Goal: Information Seeking & Learning: Learn about a topic

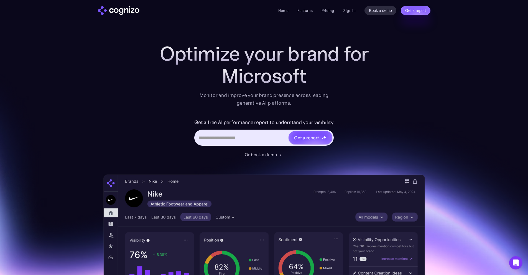
click at [356, 7] on div "Home Features Pricing Book a demo Get a report Sign in Book a demo Get a report" at bounding box center [355, 10] width 152 height 9
click at [356, 8] on div "Home Features Pricing Book a demo Get a report Sign in Book a demo Get a report" at bounding box center [355, 10] width 152 height 9
click at [353, 9] on link "Sign in" at bounding box center [349, 10] width 12 height 7
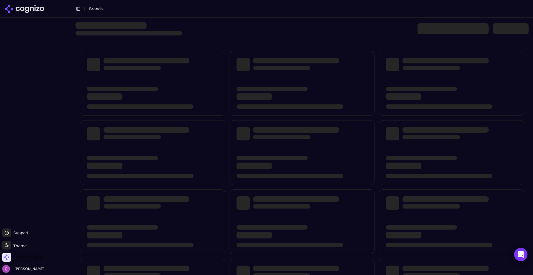
click at [28, 261] on span "Demo Accounts" at bounding box center [22, 257] width 40 height 9
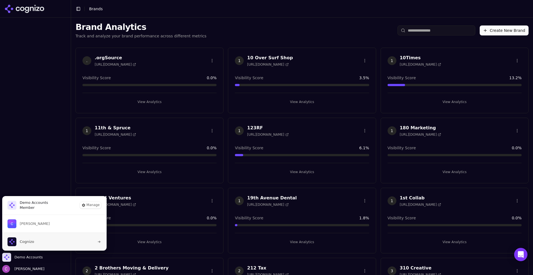
click at [27, 242] on span "Cognizo" at bounding box center [27, 242] width 14 height 5
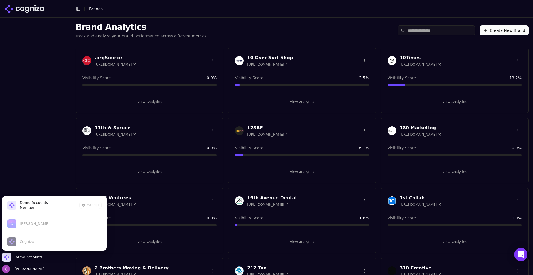
click at [262, 21] on div "Brand Analytics Track and analyze your brand performance across different metri…" at bounding box center [302, 31] width 462 height 26
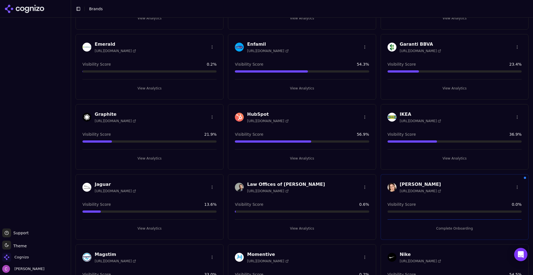
scroll to position [333, 0]
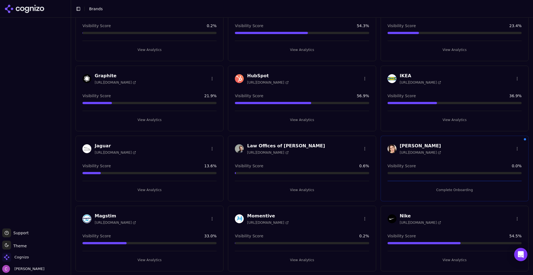
click at [306, 117] on button "View Analytics" at bounding box center [302, 120] width 134 height 9
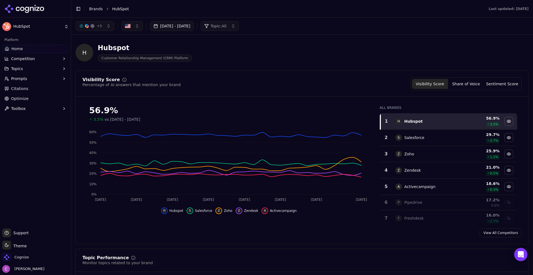
click at [369, 86] on div "Visibility Score Percentage of AI answers that mention your brand Visibility Sc…" at bounding box center [301, 84] width 439 height 13
drag, startPoint x: 22, startPoint y: 81, endPoint x: 16, endPoint y: 78, distance: 6.8
click at [16, 78] on span "Prompts" at bounding box center [19, 79] width 16 height 6
click at [339, 58] on div "H Hubspot Customer Relationship Management (CRM) Platform" at bounding box center [301, 52] width 453 height 27
click at [280, 57] on div "H Hubspot Customer Relationship Management (CRM) Platform" at bounding box center [199, 53] width 249 height 18
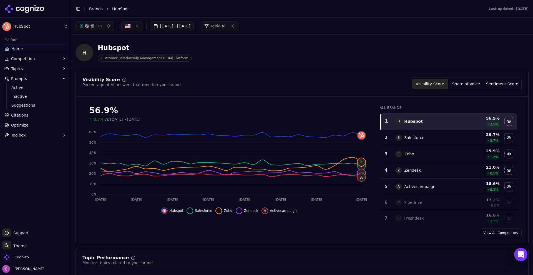
click at [338, 78] on div "Visibility Score Percentage of AI answers that mention your brand Visibility Sc…" at bounding box center [301, 84] width 439 height 13
click at [469, 83] on button "Share of Voice" at bounding box center [466, 84] width 36 height 10
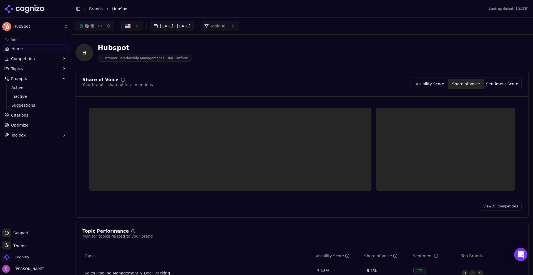
click at [496, 85] on button "Sentiment Score" at bounding box center [502, 84] width 36 height 10
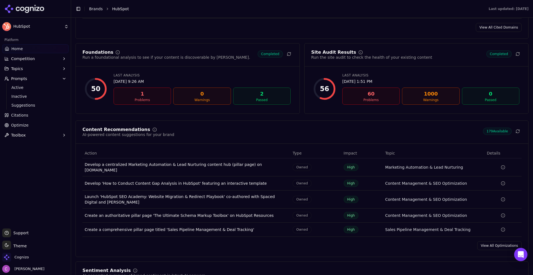
scroll to position [721, 0]
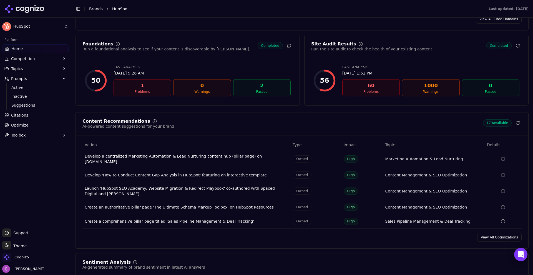
click at [27, 81] on button "Prompts" at bounding box center [35, 78] width 66 height 9
click at [17, 80] on span "Prompts" at bounding box center [19, 79] width 16 height 6
drag, startPoint x: 16, startPoint y: 88, endPoint x: 64, endPoint y: 89, distance: 48.6
click at [16, 88] on span "Active" at bounding box center [35, 88] width 48 height 6
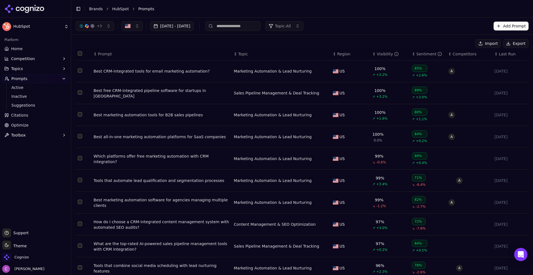
click at [162, 157] on div "Which platforms offer free marketing automation with CRM integration?" at bounding box center [161, 159] width 136 height 11
click at [19, 105] on span "Suggestions" at bounding box center [35, 106] width 48 height 6
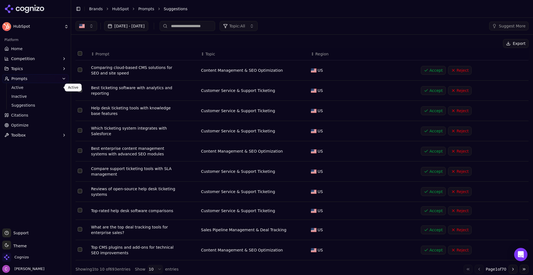
click at [20, 85] on span "Active" at bounding box center [35, 88] width 48 height 6
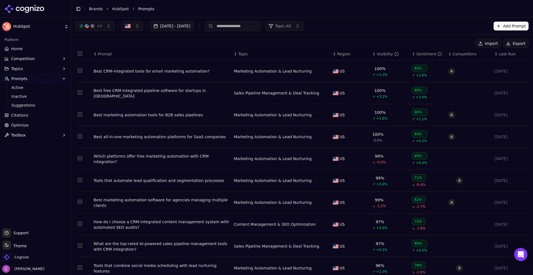
click at [499, 25] on button "Add Prompt" at bounding box center [510, 26] width 35 height 9
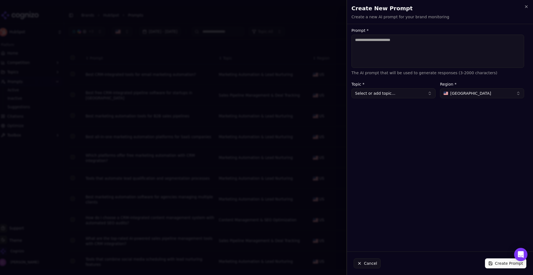
click at [459, 51] on textarea "Prompt *" at bounding box center [437, 51] width 173 height 33
click at [525, 7] on icon "button" at bounding box center [526, 6] width 4 height 4
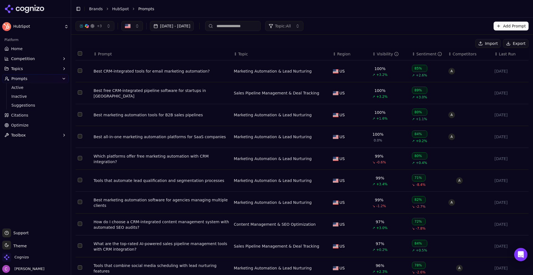
click at [171, 202] on div "Best marketing automation software for agencies managing multiple clients" at bounding box center [161, 203] width 136 height 11
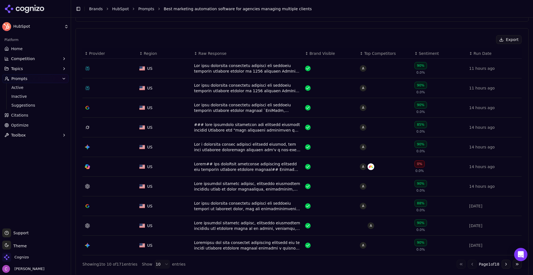
scroll to position [194, 0]
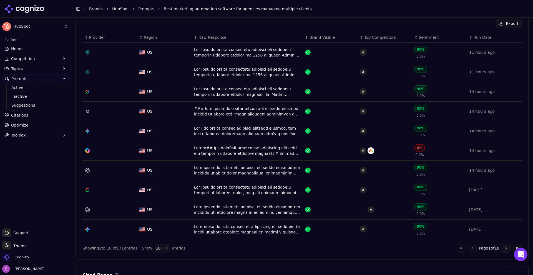
click at [209, 57] on div "Data table" at bounding box center [247, 52] width 107 height 11
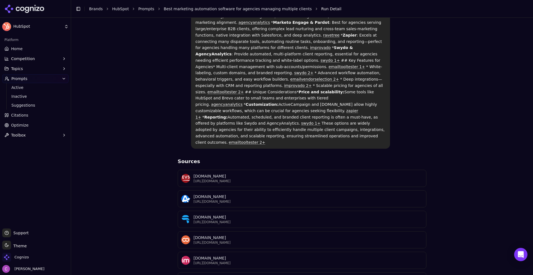
scroll to position [208, 0]
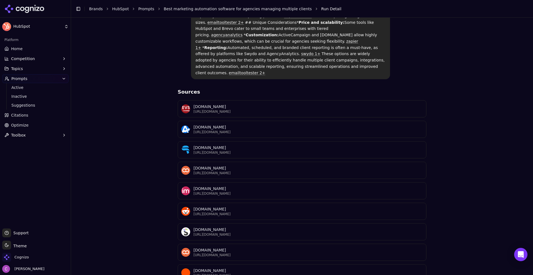
click at [36, 63] on button "Competition" at bounding box center [35, 58] width 66 height 9
click at [32, 69] on span "Metrics" at bounding box center [35, 68] width 48 height 6
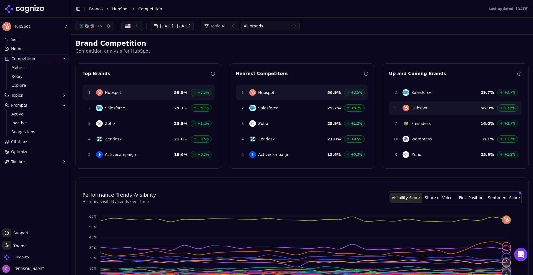
click at [226, 23] on span "Topic: All" at bounding box center [218, 26] width 16 height 6
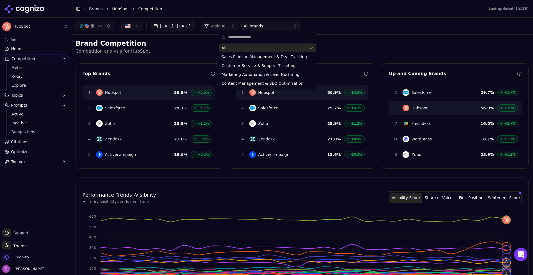
click at [226, 23] on span "Topic: All" at bounding box center [218, 26] width 16 height 6
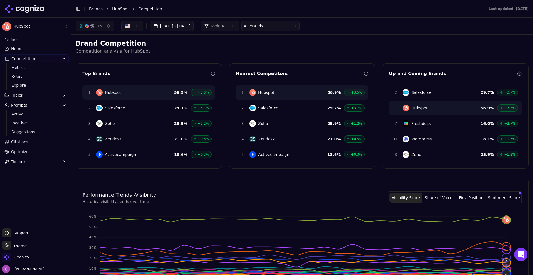
click at [96, 28] on button "+ 3" at bounding box center [94, 26] width 39 height 10
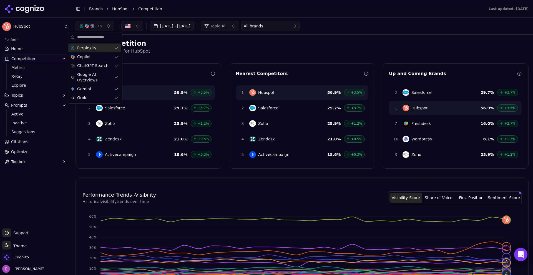
click at [96, 28] on button "+ 3" at bounding box center [94, 26] width 39 height 10
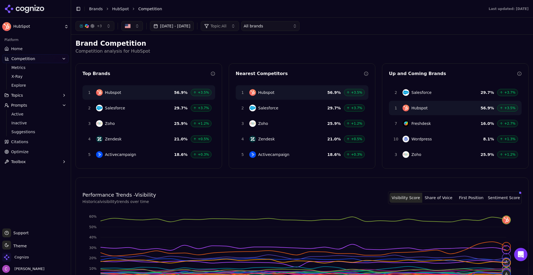
click at [175, 44] on h2 "Brand Competition" at bounding box center [301, 43] width 453 height 9
click at [26, 79] on link "X-Ray" at bounding box center [35, 77] width 53 height 8
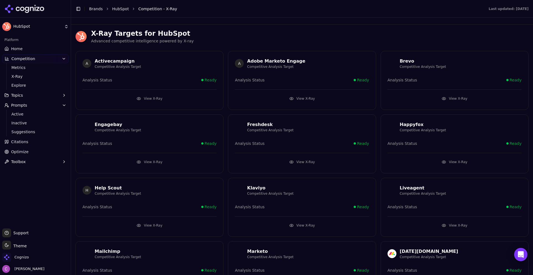
click at [179, 100] on button "View X-Ray" at bounding box center [149, 98] width 134 height 9
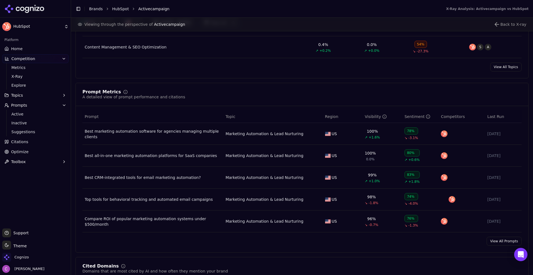
scroll to position [333, 0]
click at [22, 140] on span "Citations" at bounding box center [19, 142] width 17 height 6
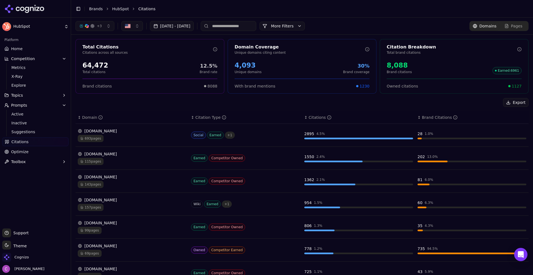
click at [398, 68] on div "8,088" at bounding box center [398, 65] width 25 height 9
click at [512, 83] on span "1127" at bounding box center [516, 86] width 10 height 6
click at [520, 86] on div "Owned citations 1127" at bounding box center [454, 84] width 148 height 10
click at [518, 86] on div "Owned citations 1127" at bounding box center [454, 84] width 148 height 10
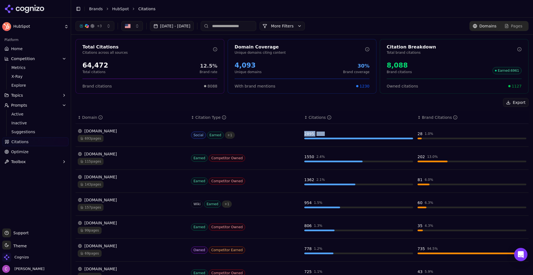
drag, startPoint x: 299, startPoint y: 133, endPoint x: 328, endPoint y: 136, distance: 28.7
click at [328, 136] on tr "reddit.com 693 pages Social Earned + 1 2895 4.5 % 28 1.0 %" at bounding box center [301, 135] width 453 height 23
click at [328, 136] on div "2895 4.5 %" at bounding box center [358, 134] width 109 height 6
drag, startPoint x: 411, startPoint y: 135, endPoint x: 435, endPoint y: 135, distance: 23.6
click at [435, 135] on tr "reddit.com 693 pages Social Earned + 1 2895 4.5 % 28 1.0 %" at bounding box center [301, 135] width 453 height 23
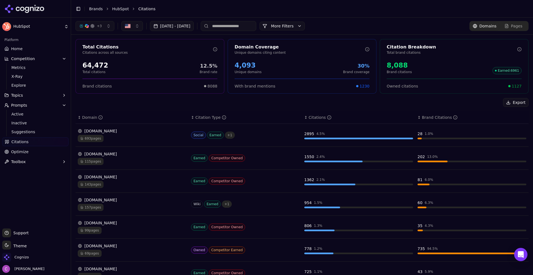
click at [121, 135] on div "reddit.com 693 pages" at bounding box center [132, 135] width 109 height 14
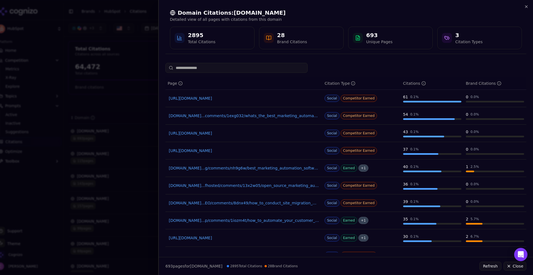
click at [528, 8] on div "Domain Citations: reddit.com Detailed view of all pages with citations from thi…" at bounding box center [346, 29] width 374 height 59
click at [527, 6] on icon "button" at bounding box center [526, 6] width 4 height 4
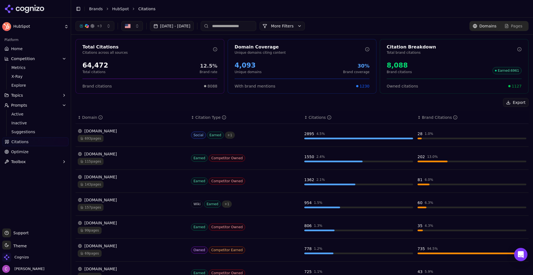
click at [291, 25] on button "More Filters" at bounding box center [281, 26] width 45 height 9
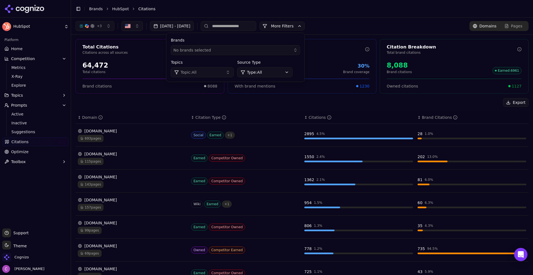
click at [264, 73] on html "HubSpot Platform Home Competition Metrics X-Ray Explore Topics Prompts Active I…" at bounding box center [266, 137] width 533 height 275
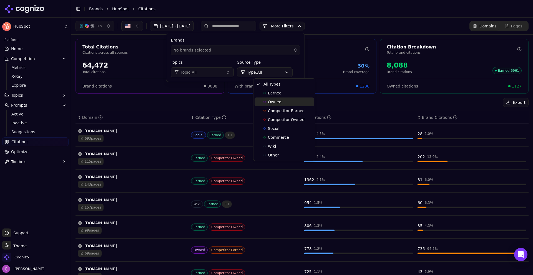
click at [270, 103] on span "Owned" at bounding box center [275, 102] width 14 height 6
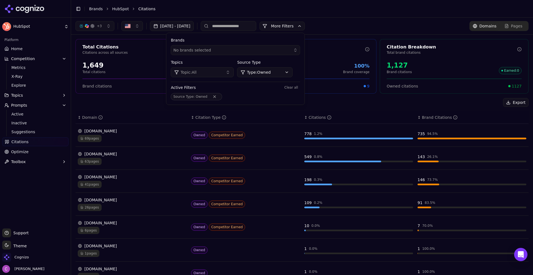
click at [298, 26] on button "More Filters" at bounding box center [281, 26] width 45 height 9
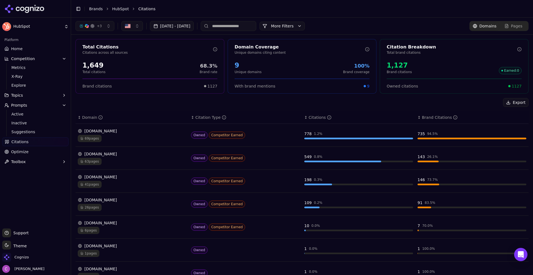
click at [127, 162] on div "63 pages" at bounding box center [132, 161] width 109 height 7
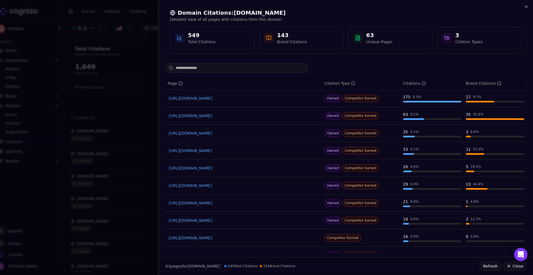
click at [452, 62] on div "Domain Citations: blog.hubspot.com Detailed view of all pages with citations fr…" at bounding box center [345, 137] width 374 height 275
click at [525, 5] on icon "button" at bounding box center [526, 6] width 4 height 4
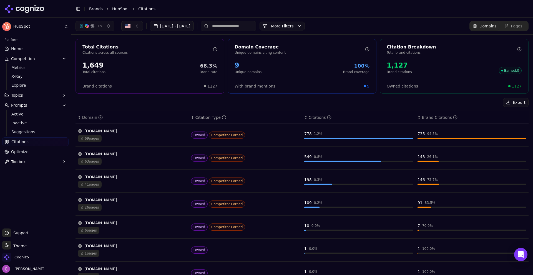
click at [140, 137] on div "69 pages" at bounding box center [132, 138] width 109 height 7
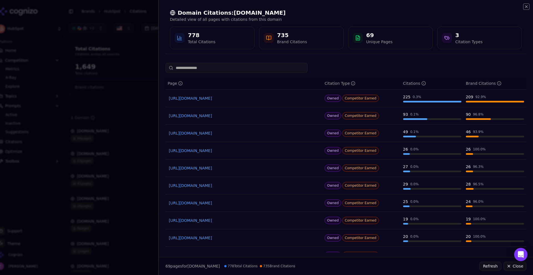
click at [526, 8] on icon "button" at bounding box center [526, 6] width 4 height 4
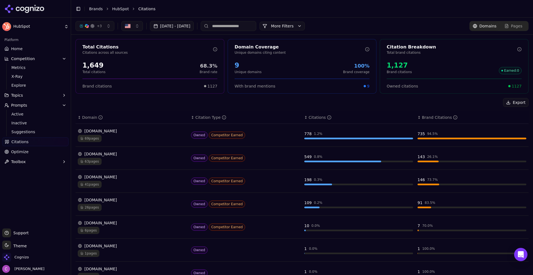
click at [49, 152] on link "Optimize" at bounding box center [35, 152] width 66 height 9
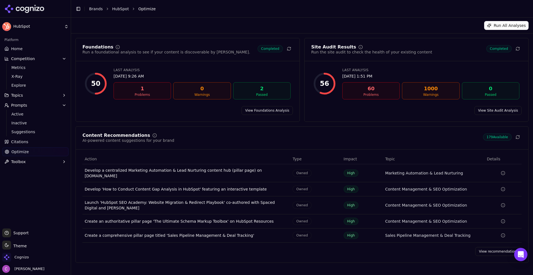
click at [496, 248] on link "View recommendations" at bounding box center [498, 251] width 46 height 9
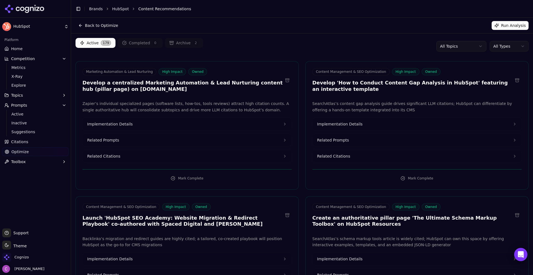
click at [306, 45] on div "Active 179 Completed 0 Archive 2 All Topics All Types" at bounding box center [301, 46] width 453 height 17
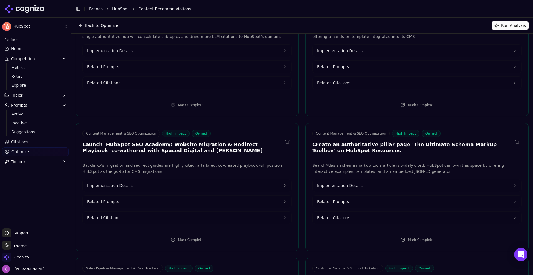
scroll to position [28, 0]
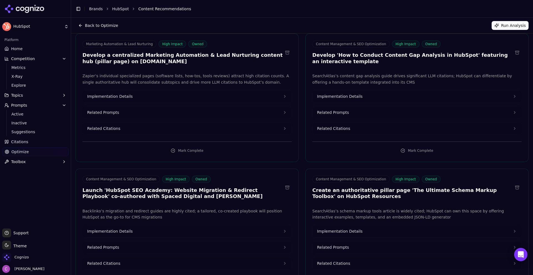
click at [122, 112] on button "Related Prompts" at bounding box center [187, 113] width 209 height 12
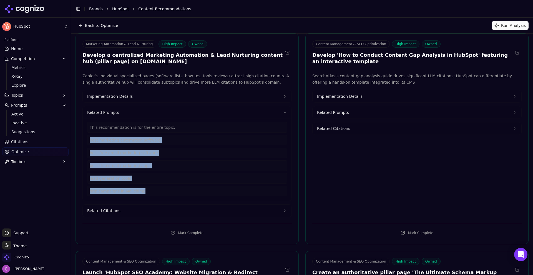
drag, startPoint x: 164, startPoint y: 194, endPoint x: 85, endPoint y: 142, distance: 93.9
click at [85, 142] on div "This recommendation is for the entire topic. best marketing automation software…" at bounding box center [187, 160] width 209 height 82
click at [129, 214] on button "Related Citations" at bounding box center [187, 211] width 209 height 12
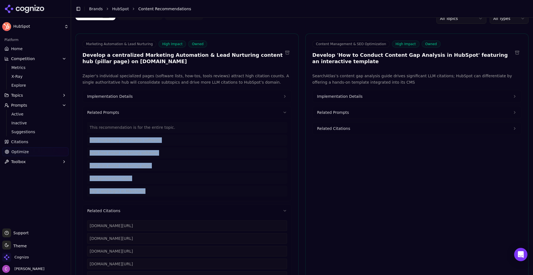
scroll to position [83, 0]
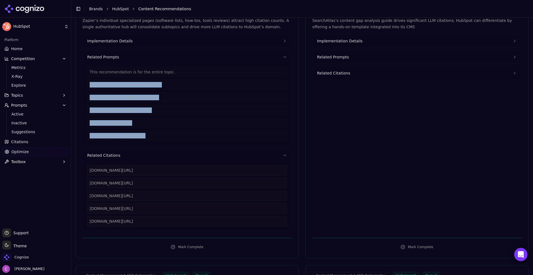
drag, startPoint x: 177, startPoint y: 221, endPoint x: 70, endPoint y: 160, distance: 123.2
click at [66, 161] on div "HubSpot Platform Home Competition Metrics X-Ray Explore Topics Prompts Active I…" at bounding box center [266, 137] width 533 height 275
click at [182, 204] on div "zapier.com/blog/lead-generation-tools" at bounding box center [187, 209] width 200 height 11
click at [185, 189] on div "zapier.com/blog/best-marketing-automation-software zapier.com/blog/free-email-m…" at bounding box center [187, 196] width 200 height 62
click at [165, 194] on div "zapier.com/blog/best-drip-email-marketing-apps" at bounding box center [187, 196] width 200 height 11
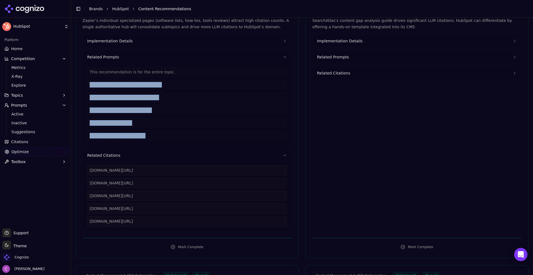
click at [164, 195] on div "zapier.com/blog/best-drip-email-marketing-apps" at bounding box center [187, 196] width 200 height 11
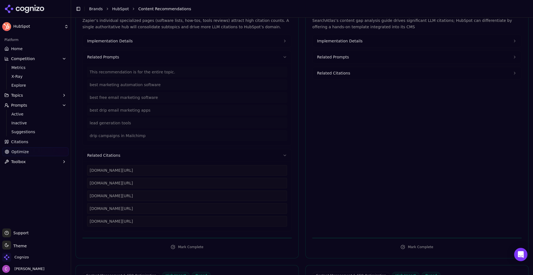
click at [164, 195] on div "zapier.com/blog/best-drip-email-marketing-apps" at bounding box center [187, 196] width 200 height 11
drag, startPoint x: 172, startPoint y: 227, endPoint x: 86, endPoint y: 170, distance: 103.3
click at [85, 171] on div "zapier.com/blog/best-marketing-automation-software zapier.com/blog/free-email-m…" at bounding box center [187, 197] width 209 height 70
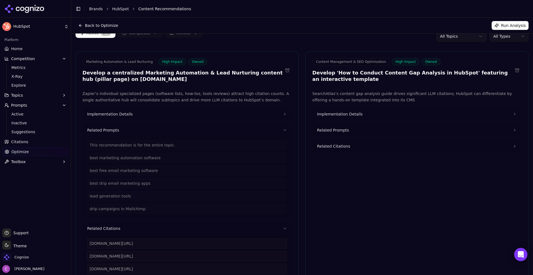
scroll to position [0, 0]
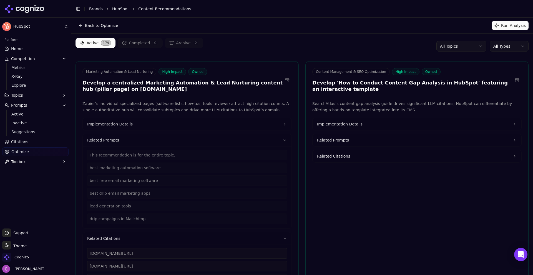
click at [140, 125] on button "Implementation Details" at bounding box center [187, 124] width 209 height 12
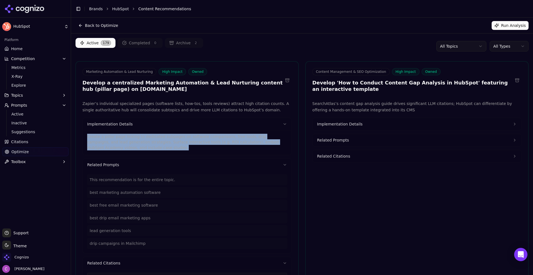
drag, startPoint x: 118, startPoint y: 148, endPoint x: 81, endPoint y: 138, distance: 39.2
click at [81, 138] on div "Zapier’s individual specialized pages (software lists, how-tos, tools reviews) …" at bounding box center [187, 220] width 222 height 239
click at [356, 124] on span "Implementation Details" at bounding box center [339, 124] width 45 height 6
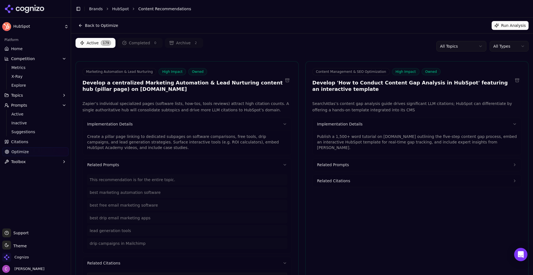
click at [351, 133] on div "Publish a 1,500+ word tutorial on blog.hubspot.com outlining the five-step cont…" at bounding box center [417, 141] width 200 height 20
click at [349, 137] on p "Publish a 1,500+ word tutorial on blog.hubspot.com outlining the five-step cont…" at bounding box center [417, 142] width 200 height 17
click at [350, 137] on p "Publish a 1,500+ word tutorial on blog.hubspot.com outlining the five-step cont…" at bounding box center [417, 142] width 200 height 17
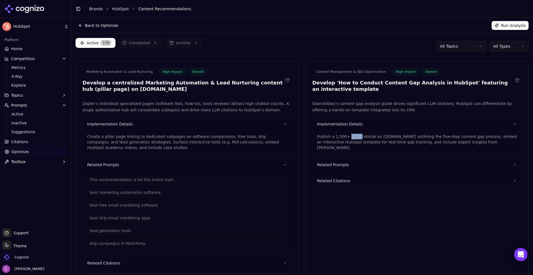
click at [350, 137] on p "Publish a 1,500+ word tutorial on blog.hubspot.com outlining the five-step cont…" at bounding box center [417, 142] width 200 height 17
click at [350, 136] on p "Publish a 1,500+ word tutorial on blog.hubspot.com outlining the five-step cont…" at bounding box center [417, 142] width 200 height 17
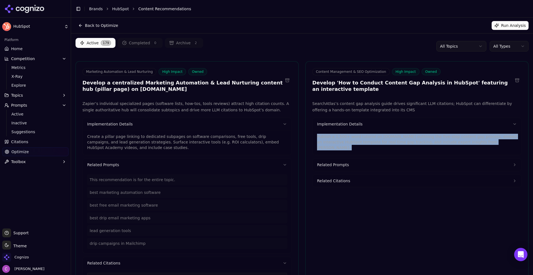
click at [350, 136] on p "Publish a 1,500+ word tutorial on blog.hubspot.com outlining the five-step cont…" at bounding box center [417, 142] width 200 height 17
click at [487, 43] on html "HubSpot Platform Home Competition Metrics X-Ray Explore Topics Prompts Active I…" at bounding box center [266, 137] width 533 height 275
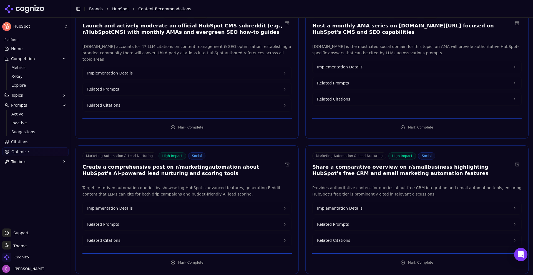
scroll to position [111, 0]
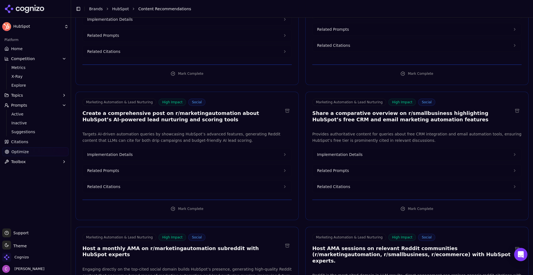
click at [198, 110] on h3 "Create a comprehensive post on r/marketingautomation about HubSpot’s AI-powered…" at bounding box center [182, 116] width 200 height 12
click at [197, 110] on h3 "Create a comprehensive post on r/marketingautomation about HubSpot’s AI-powered…" at bounding box center [182, 116] width 200 height 12
click at [234, 169] on button "Related Prompts" at bounding box center [187, 171] width 209 height 12
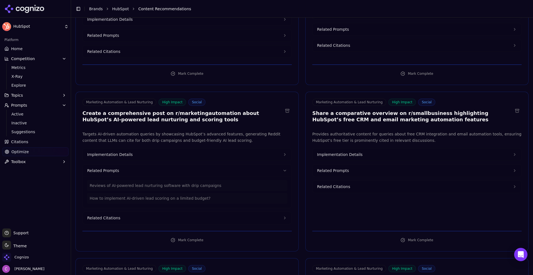
click at [364, 165] on button "Related Prompts" at bounding box center [416, 171] width 209 height 12
click at [354, 152] on span "Implementation Details" at bounding box center [339, 155] width 45 height 6
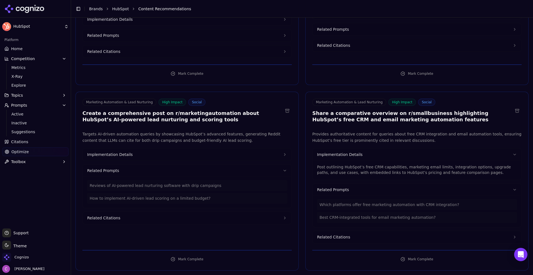
click at [194, 149] on button "Implementation Details" at bounding box center [187, 155] width 209 height 12
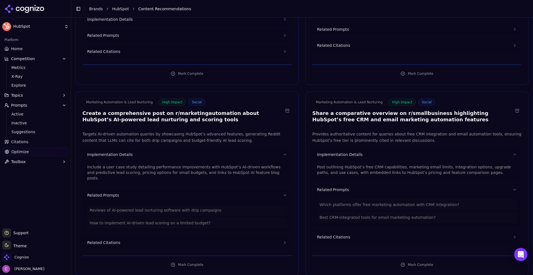
click at [170, 164] on p "Include a user case study detailing performance improvements with HubSpot’s AI-…" at bounding box center [187, 172] width 200 height 17
click at [170, 161] on div "Include a user case study detailing performance improvements with HubSpot’s AI-…" at bounding box center [187, 171] width 200 height 20
click at [171, 161] on div "Include a user case study detailing performance improvements with HubSpot’s AI-…" at bounding box center [187, 171] width 200 height 20
click at [169, 164] on p "Include a user case study detailing performance improvements with HubSpot’s AI-…" at bounding box center [187, 172] width 200 height 17
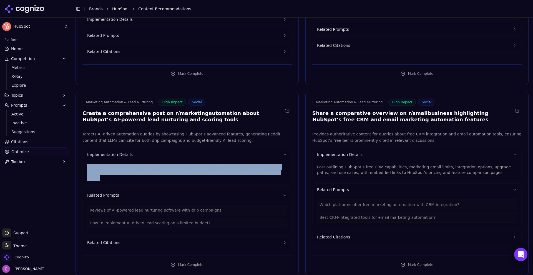
click at [169, 164] on p "Include a user case study detailing performance improvements with HubSpot’s AI-…" at bounding box center [187, 172] width 200 height 17
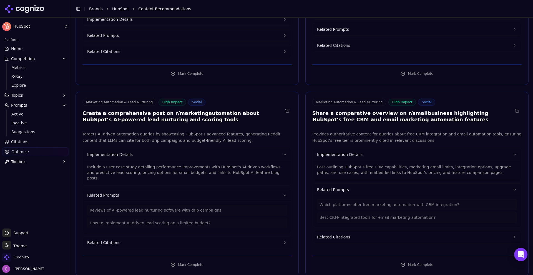
click at [358, 166] on p "Post outlining HubSpot’s free CRM capabilities, marketing email limits, integra…" at bounding box center [417, 169] width 200 height 11
click at [356, 165] on p "Post outlining HubSpot’s free CRM capabilities, marketing email limits, integra…" at bounding box center [417, 169] width 200 height 11
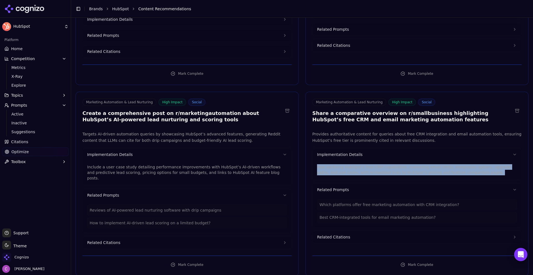
click at [356, 164] on p "Post outlining HubSpot’s free CRM capabilities, marketing email limits, integra…" at bounding box center [417, 169] width 200 height 11
click at [38, 149] on link "Optimize" at bounding box center [35, 152] width 66 height 9
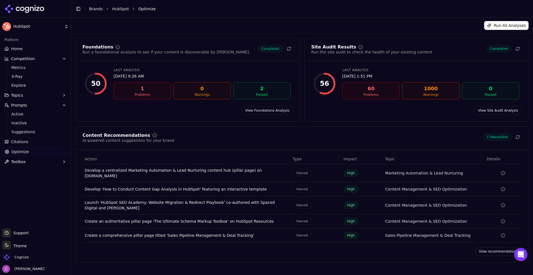
click at [273, 113] on link "View Foundations Analysis" at bounding box center [266, 110] width 51 height 9
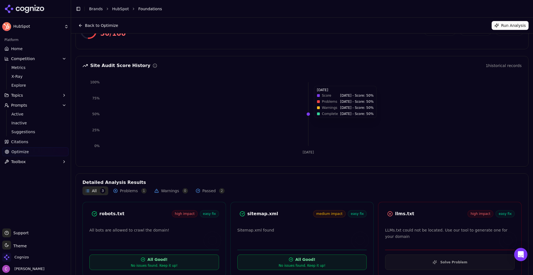
scroll to position [36, 0]
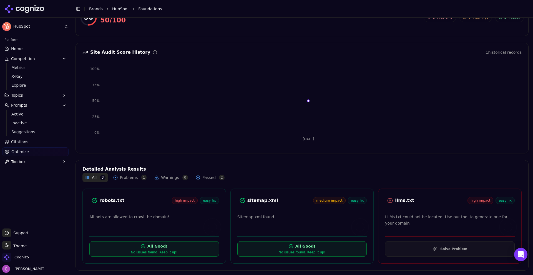
click at [397, 203] on div "llms.txt" at bounding box center [431, 201] width 72 height 7
click at [111, 202] on div "robots.txt" at bounding box center [135, 201] width 72 height 7
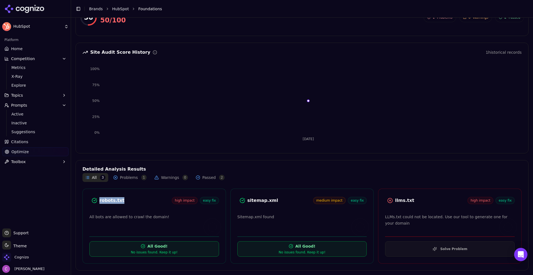
click at [112, 202] on div "robots.txt" at bounding box center [135, 201] width 72 height 7
click at [391, 254] on button "Solve Problem" at bounding box center [450, 250] width 130 height 16
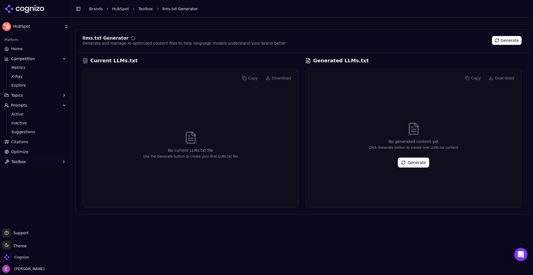
click at [404, 165] on button "Generate" at bounding box center [413, 163] width 31 height 10
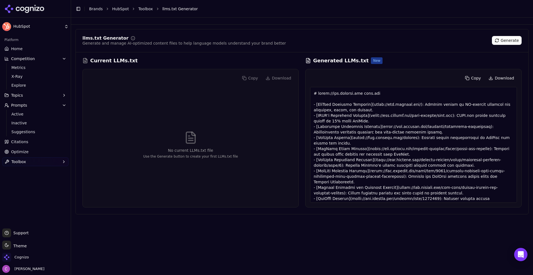
click at [21, 152] on span "Optimize" at bounding box center [19, 152] width 17 height 6
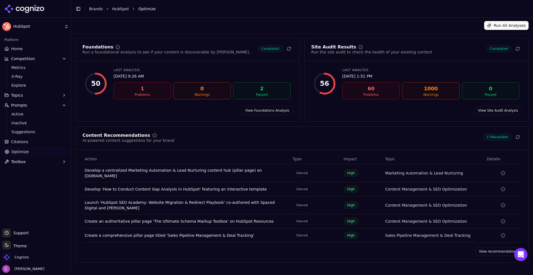
click at [490, 115] on link "View Site Audit Analysis" at bounding box center [497, 110] width 47 height 9
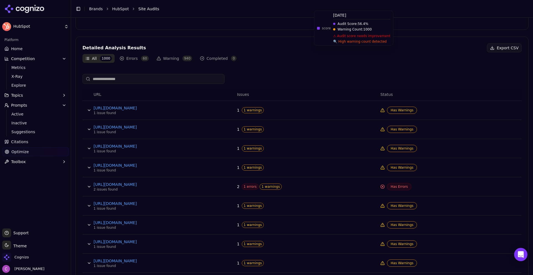
scroll to position [194, 0]
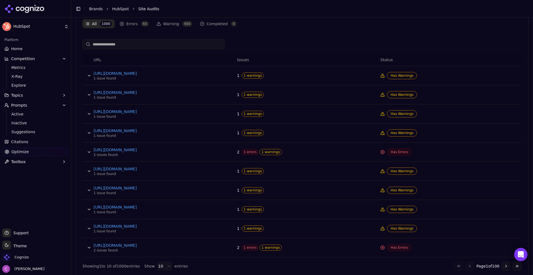
click at [88, 155] on button "Data table" at bounding box center [89, 152] width 9 height 9
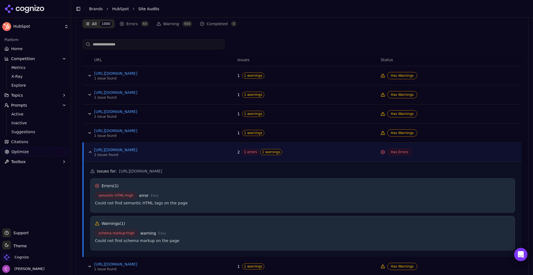
click at [117, 196] on span "semantic HTML • high" at bounding box center [116, 195] width 42 height 7
click at [125, 202] on div "Could not find semantic HTML tags on the page" at bounding box center [302, 204] width 415 height 6
click at [124, 202] on div "Could not find semantic HTML tags on the page" at bounding box center [302, 204] width 415 height 6
click at [21, 155] on link "Optimize" at bounding box center [35, 152] width 66 height 9
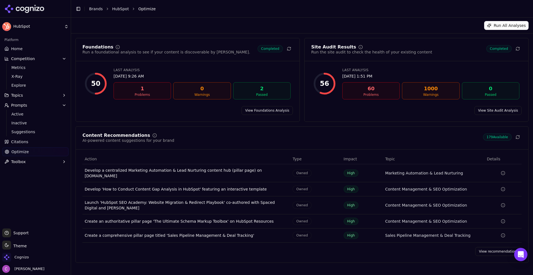
click at [16, 159] on html "HubSpot Platform Home Competition Metrics X-Ray Explore Topics Prompts Active I…" at bounding box center [266, 137] width 533 height 275
click at [15, 162] on span "Toolbox" at bounding box center [18, 162] width 15 height 6
drag, startPoint x: 24, startPoint y: 181, endPoint x: 33, endPoint y: 178, distance: 10.3
click at [23, 181] on span "View All" at bounding box center [35, 180] width 48 height 6
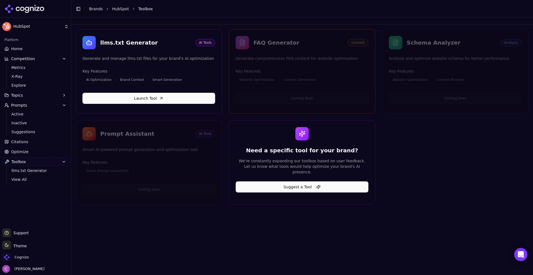
click at [30, 49] on link "Home" at bounding box center [35, 48] width 66 height 9
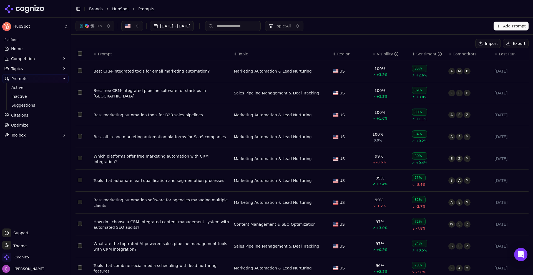
click at [123, 78] on td "Best CRM-integrated tools for email marketing automation?" at bounding box center [161, 71] width 140 height 22
click at [126, 74] on td "Best CRM-integrated tools for email marketing automation?" at bounding box center [161, 71] width 140 height 22
click at [128, 73] on div "Best CRM-integrated tools for email marketing automation?" at bounding box center [161, 72] width 136 height 6
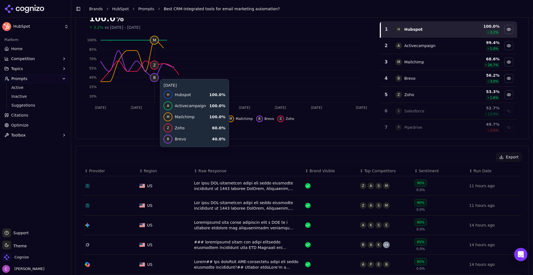
scroll to position [83, 0]
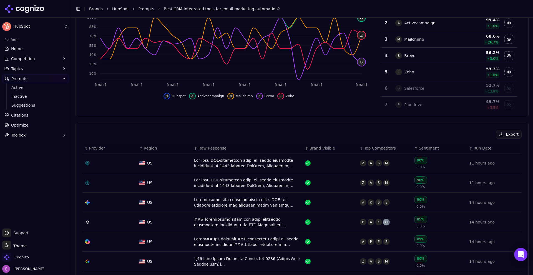
click at [212, 164] on div "Data table" at bounding box center [247, 163] width 107 height 11
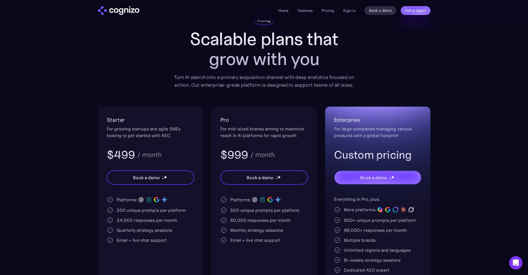
scroll to position [55, 0]
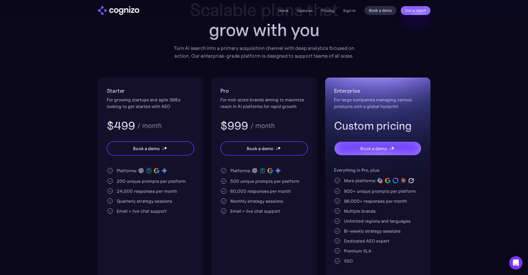
click at [234, 178] on div "500 unique prompts per platform" at bounding box center [265, 181] width 69 height 7
click at [123, 182] on div "200 unique prompts per platform" at bounding box center [151, 181] width 69 height 7
click at [237, 182] on div "500 unique prompts per platform" at bounding box center [265, 181] width 69 height 7
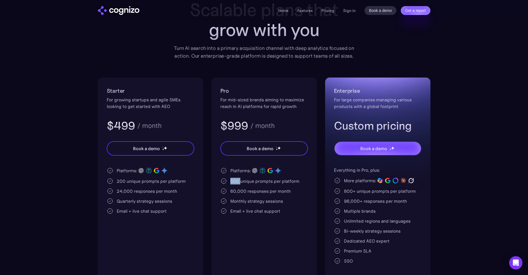
click at [237, 182] on div "500 unique prompts per platform" at bounding box center [265, 181] width 69 height 7
click at [267, 201] on div "Monthly strategy sessions" at bounding box center [257, 201] width 53 height 7
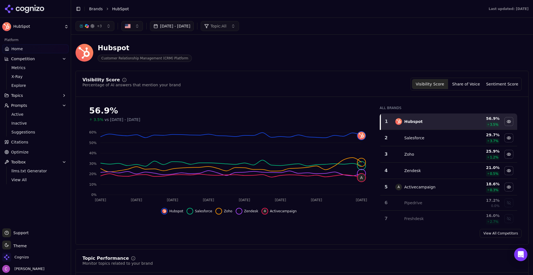
click at [261, 54] on div "Hubspot Customer Relationship Management (CRM) Platform" at bounding box center [199, 53] width 249 height 18
